Goal: Navigation & Orientation: Find specific page/section

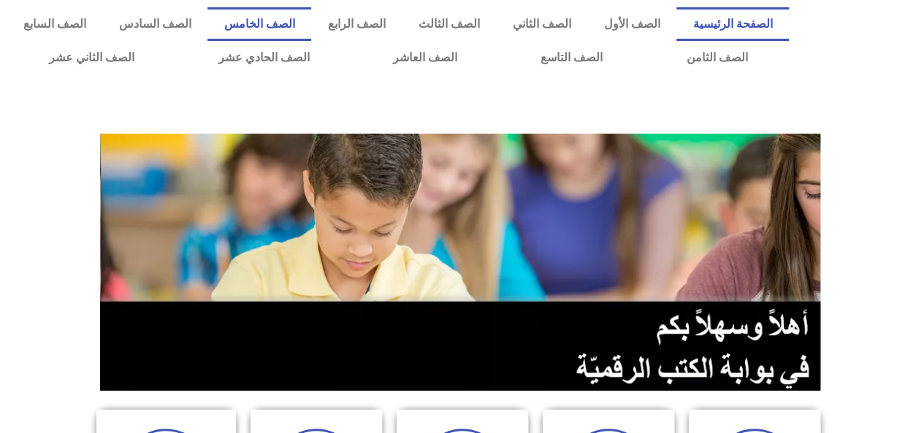
click at [311, 26] on link "الصف الخامس" at bounding box center [259, 24] width 104 height 34
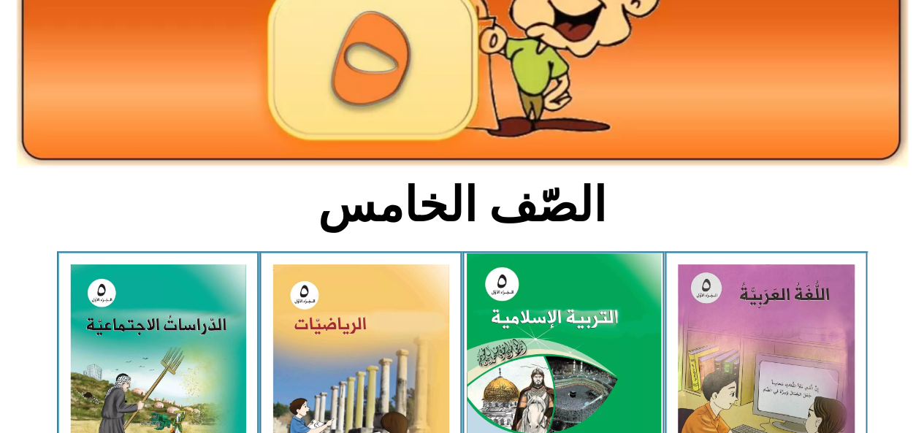
scroll to position [365, 0]
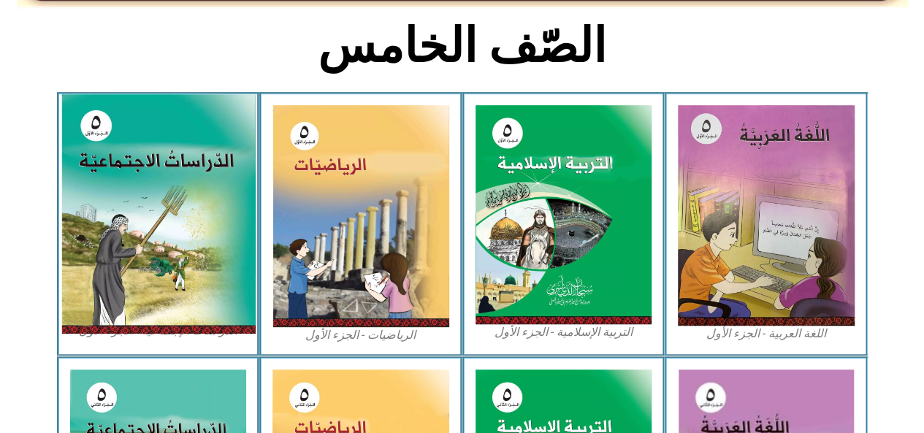
click at [94, 186] on img at bounding box center [158, 214] width 194 height 240
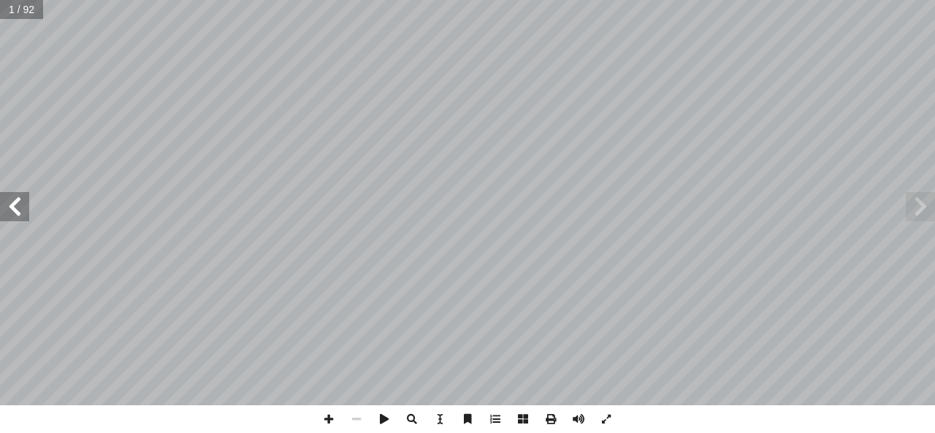
click at [21, 204] on span at bounding box center [14, 206] width 29 height 29
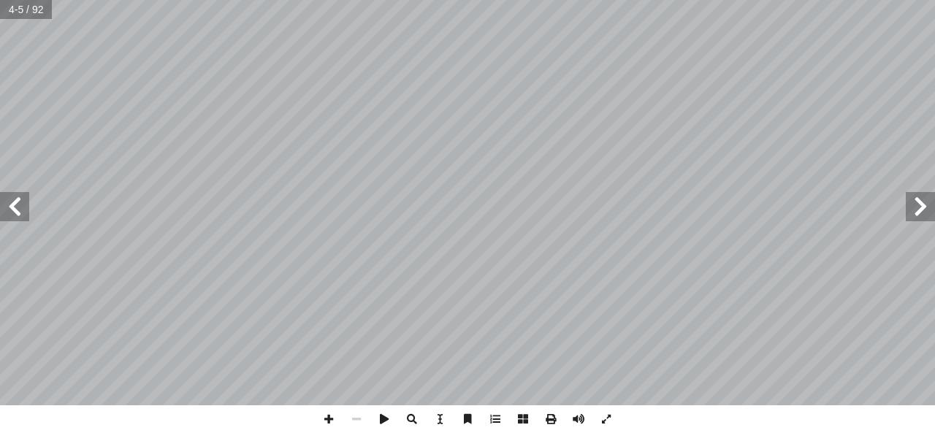
click at [21, 204] on span at bounding box center [14, 206] width 29 height 29
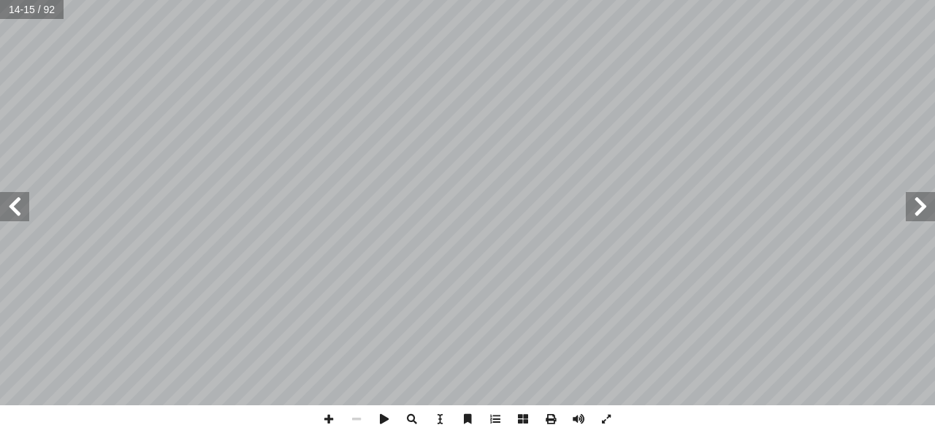
click at [21, 204] on span at bounding box center [14, 206] width 29 height 29
